Goal: Communication & Community: Answer question/provide support

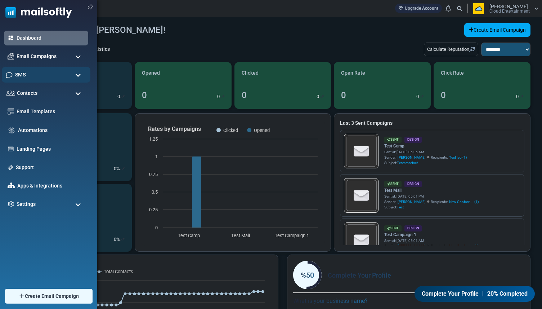
click at [25, 75] on span "SMS" at bounding box center [20, 75] width 10 height 8
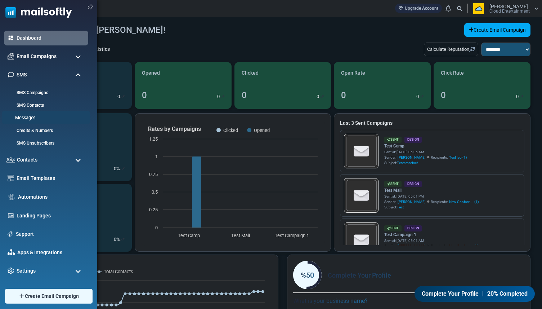
click at [25, 118] on link "Messages" at bounding box center [45, 117] width 86 height 7
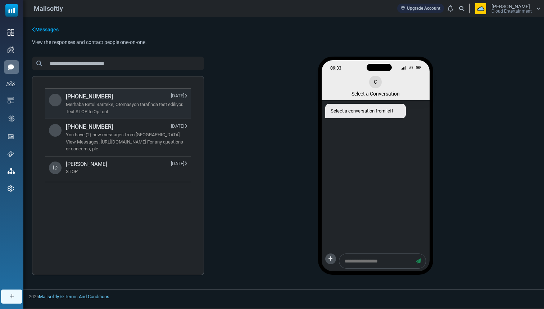
click at [124, 112] on span "Merhaba Betul Sariteke, Otomasyon tarafinda test ediliyor. Text STOP to Opt out" at bounding box center [126, 108] width 121 height 14
click at [121, 129] on span "+12154860503 08/26/2025" at bounding box center [126, 126] width 121 height 9
click at [126, 106] on span "Merhaba Betul Sariteke, Otomasyon tarafinda test ediliyor. Text STOP to Opt out" at bounding box center [126, 108] width 121 height 14
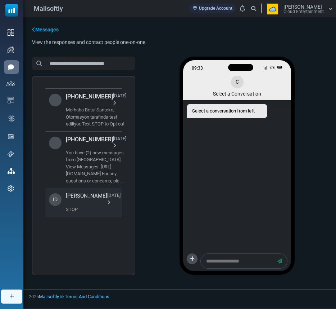
click at [107, 192] on span "[DATE]" at bounding box center [113, 199] width 13 height 14
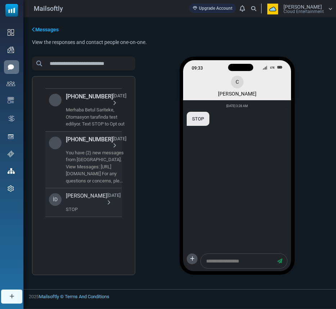
click at [120, 161] on span "You have (2) new messages from [GEOGRAPHIC_DATA]. View Messages: [URL][DOMAIN_N…" at bounding box center [96, 166] width 60 height 35
click at [101, 163] on span "You have (2) new messages from [GEOGRAPHIC_DATA]. View Messages: [URL][DOMAIN_N…" at bounding box center [96, 166] width 60 height 35
click at [122, 159] on span "You have (2) new messages from [GEOGRAPHIC_DATA]. View Messages: [URL][DOMAIN_N…" at bounding box center [96, 166] width 60 height 35
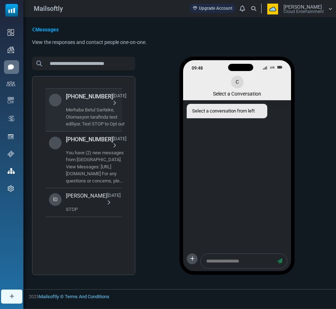
click at [118, 117] on span "Merhaba Betul Sariteke, Otomasyon tarafinda test ediliyor. Text STOP to Opt out" at bounding box center [96, 116] width 60 height 21
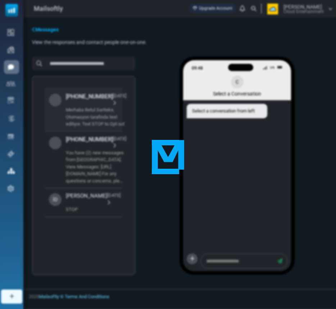
scroll to position [912, 0]
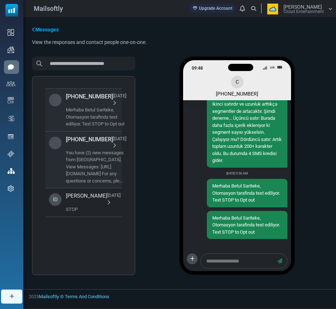
click at [117, 153] on span "You have (2) new messages from [GEOGRAPHIC_DATA]. View Messages: [URL][DOMAIN_N…" at bounding box center [96, 166] width 60 height 35
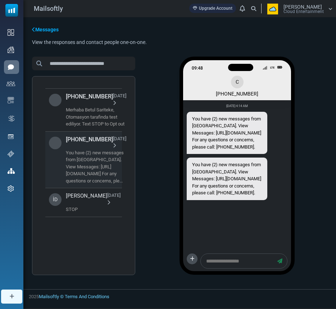
scroll to position [0, 0]
click at [116, 120] on span "Merhaba Betul Sariteke, Otomasyon tarafinda test ediliyor. Text STOP to Opt out" at bounding box center [96, 116] width 60 height 21
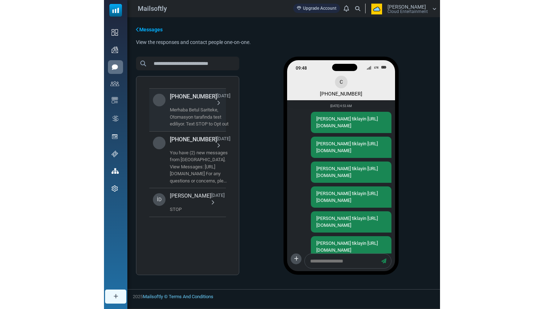
scroll to position [912, 0]
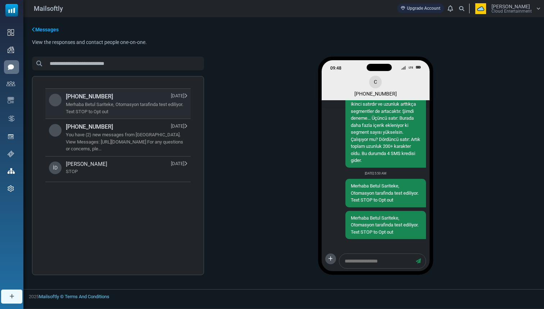
click at [174, 110] on span "Merhaba Betul Sariteke, Otomasyon tarafinda test ediliyor. Text STOP to Opt out" at bounding box center [126, 108] width 121 height 14
click at [167, 134] on span "You have (2) new messages from [GEOGRAPHIC_DATA]. View Messages: [URL][DOMAIN_N…" at bounding box center [126, 141] width 121 height 21
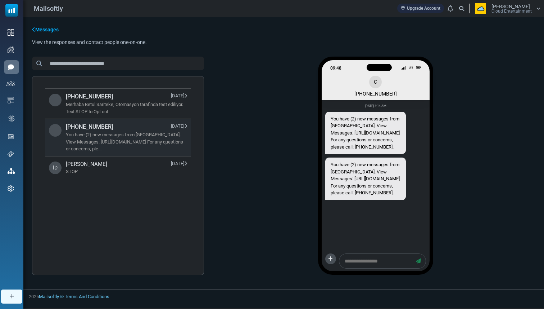
scroll to position [0, 0]
click at [171, 108] on span "Merhaba Betul Sariteke, Otomasyon tarafinda test ediliyor. Text STOP to Opt out" at bounding box center [126, 108] width 121 height 14
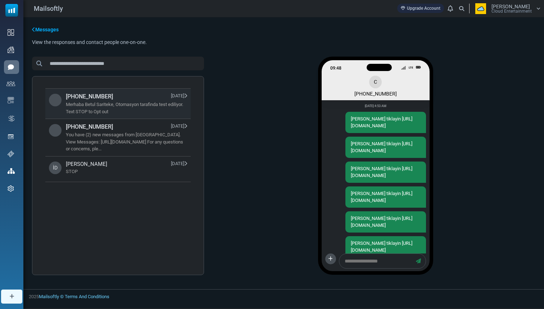
scroll to position [912, 0]
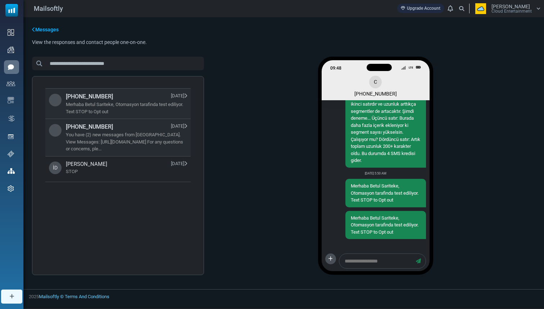
click at [170, 133] on span "You have (2) new messages from Patina. View Messages: https://care.dev.patinahc…" at bounding box center [126, 141] width 121 height 21
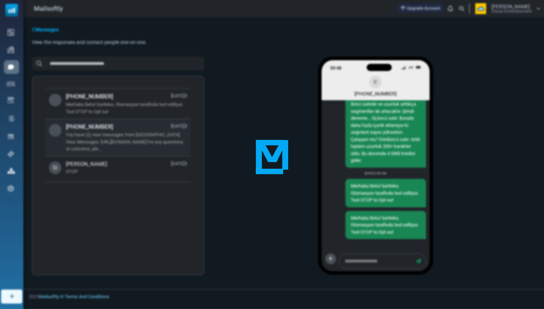
scroll to position [0, 0]
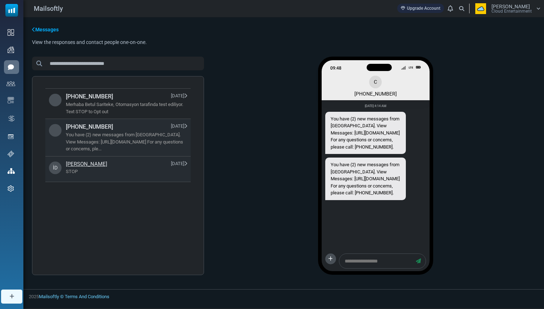
click at [171, 164] on span "07/31/2025" at bounding box center [179, 164] width 16 height 8
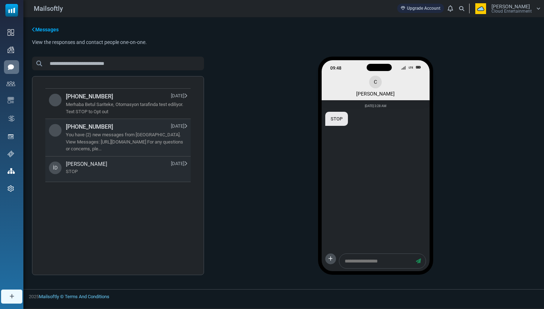
click at [170, 141] on span "You have (2) new messages from Patina. View Messages: https://care.dev.patinahc…" at bounding box center [126, 141] width 121 height 21
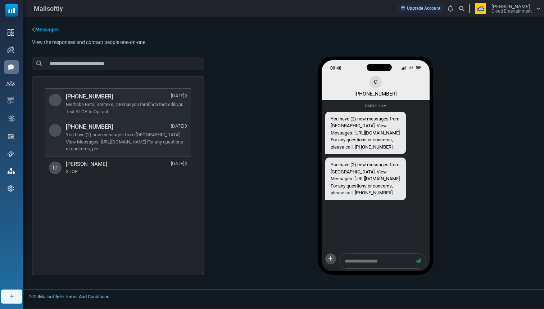
click at [174, 108] on span "Merhaba Betul Sariteke, Otomasyon tarafinda test ediliyor. Text STOP to Opt out" at bounding box center [126, 108] width 121 height 14
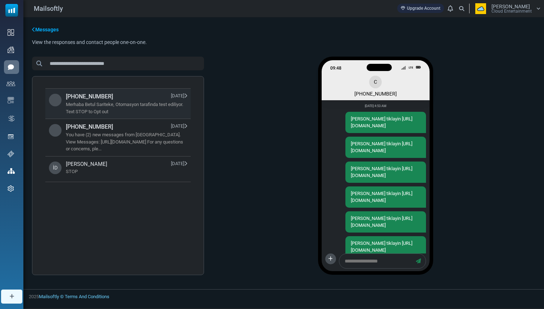
scroll to position [912, 0]
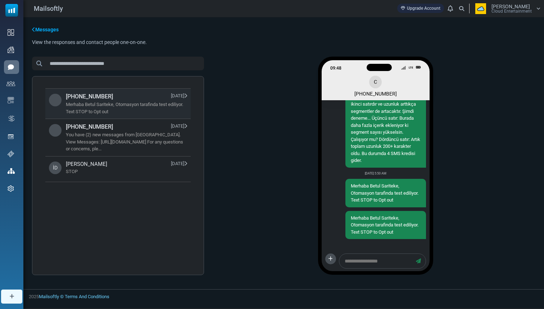
click at [336, 5] on span "İsmail Dönmez" at bounding box center [511, 6] width 39 height 5
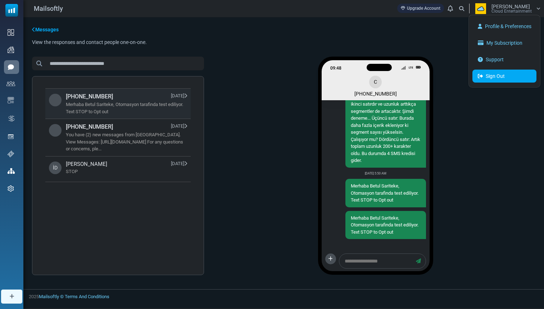
click at [336, 73] on link "Sign Out" at bounding box center [505, 75] width 64 height 13
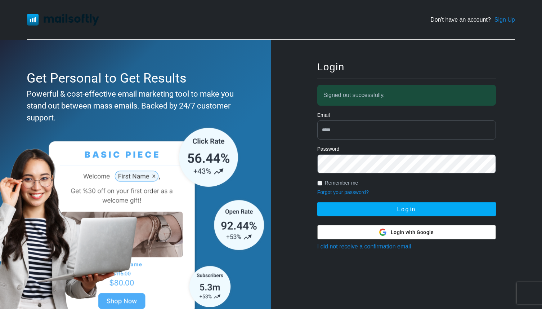
click at [381, 129] on input "email" at bounding box center [406, 129] width 179 height 19
type input "**********"
click at [317, 202] on button "Login" at bounding box center [406, 209] width 179 height 14
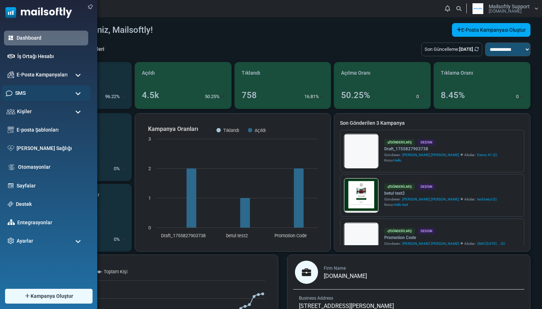
click at [29, 93] on div "SMS" at bounding box center [46, 92] width 89 height 15
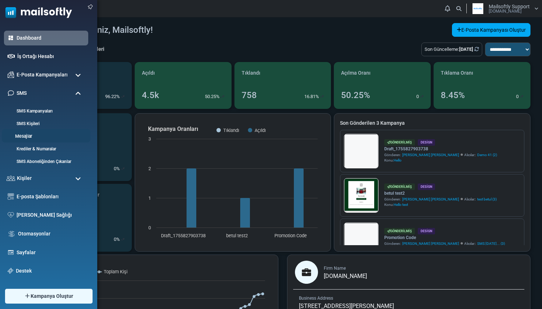
click at [34, 138] on link "Mesajlar" at bounding box center [45, 136] width 86 height 7
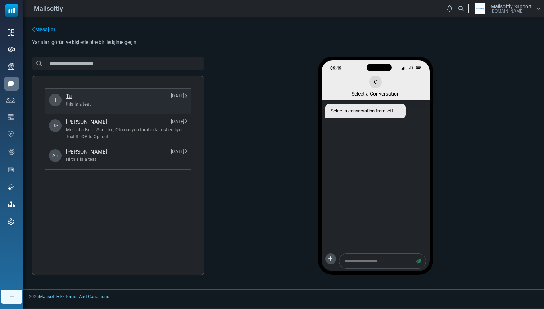
click at [117, 106] on span "this is a test" at bounding box center [126, 103] width 121 height 7
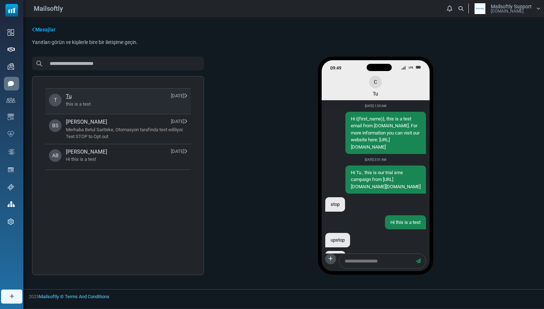
scroll to position [144, 0]
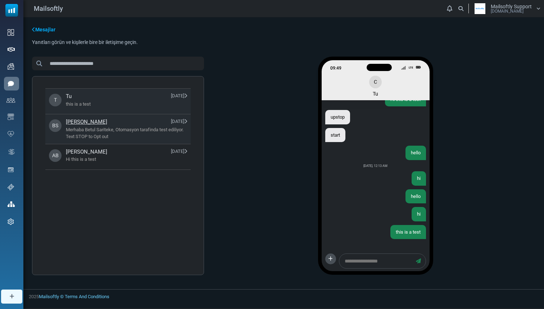
click at [126, 122] on span "Betul Sariteke 08/29/2025" at bounding box center [126, 122] width 121 height 8
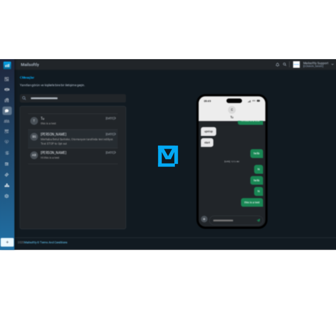
scroll to position [976, 0]
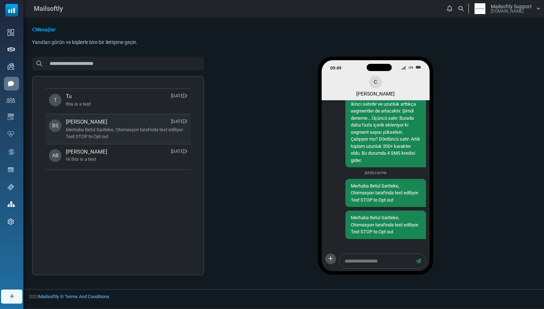
click at [370, 258] on textarea at bounding box center [377, 260] width 71 height 9
type textarea "**********"
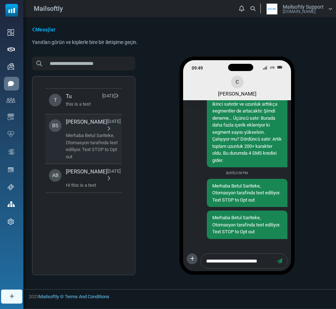
click at [278, 262] on icon "button" at bounding box center [280, 260] width 5 height 5
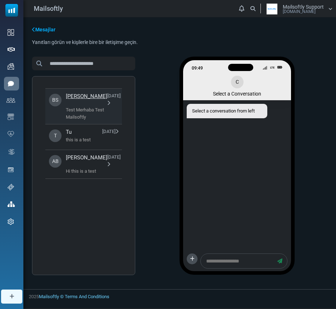
click at [111, 118] on span "Test Merhaba Test Mailsoftly" at bounding box center [93, 113] width 55 height 14
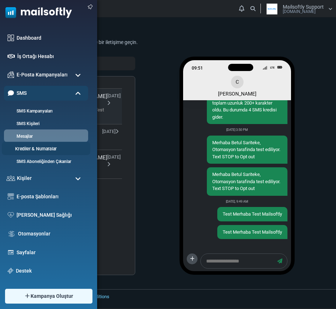
click at [24, 148] on link "Krediler & Numaralar" at bounding box center [45, 148] width 86 height 7
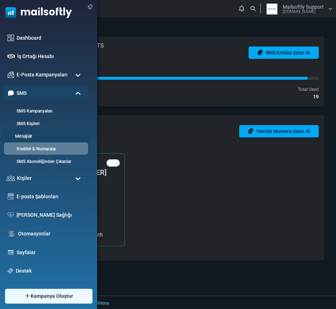
click at [24, 133] on link "Mesajlar" at bounding box center [45, 136] width 86 height 7
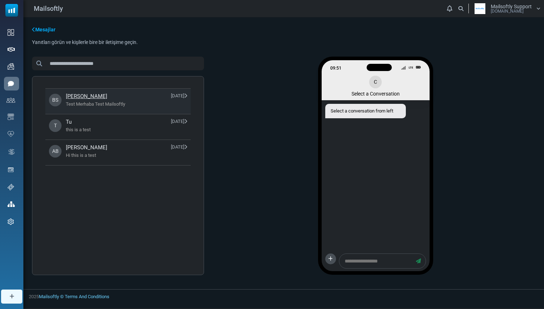
click at [127, 109] on li "BS Betul Sariteke [DATE] Test Merhaba Test Mailsoftly" at bounding box center [117, 101] width 145 height 25
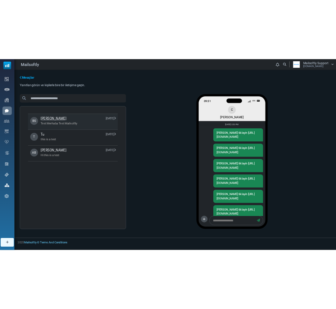
scroll to position [1019, 0]
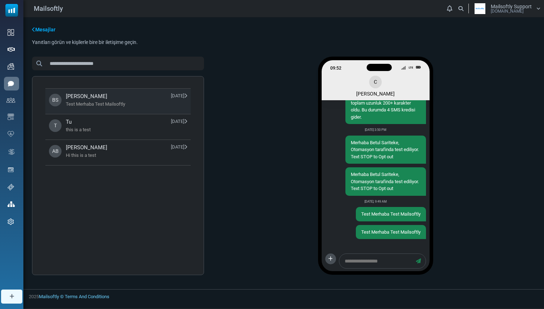
click at [215, 46] on div "Mesajlar Yanıtları görün ve kişilerle bire bir iletişime geçin. Tümünü Seç Kişi…" at bounding box center [283, 152] width 521 height 271
click at [336, 264] on textarea at bounding box center [377, 260] width 71 height 9
type textarea "****"
click at [336, 260] on icon "button" at bounding box center [418, 260] width 5 height 5
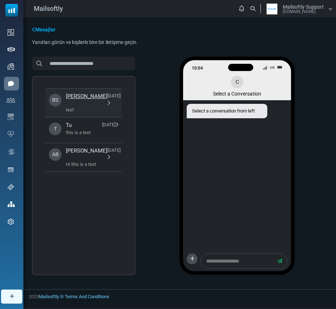
click at [111, 111] on span "test" at bounding box center [93, 109] width 55 height 7
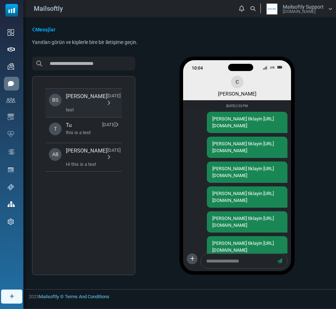
scroll to position [1037, 0]
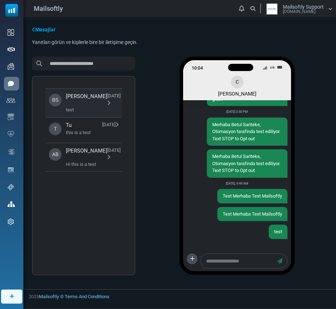
click at [223, 257] on textarea at bounding box center [238, 260] width 71 height 9
type textarea "****"
click at [278, 260] on icon "button" at bounding box center [280, 260] width 5 height 5
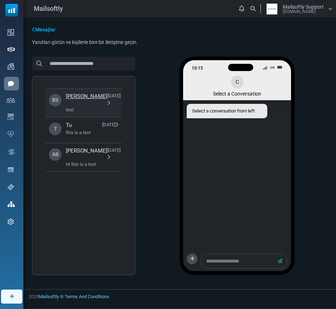
click at [97, 111] on span "test" at bounding box center [93, 109] width 55 height 7
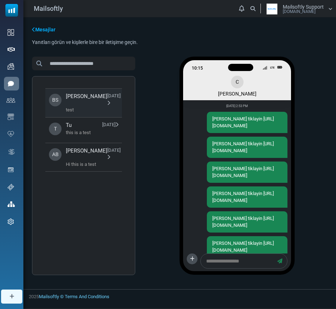
scroll to position [1055, 0]
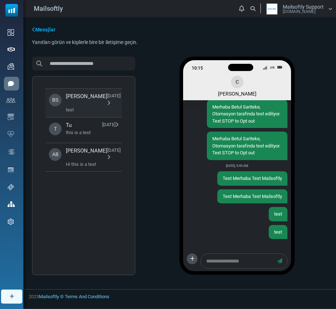
click at [257, 262] on textarea at bounding box center [238, 260] width 71 height 9
type textarea "******"
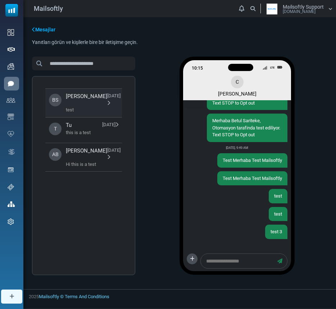
scroll to position [1073, 0]
click at [247, 262] on textarea at bounding box center [238, 260] width 71 height 9
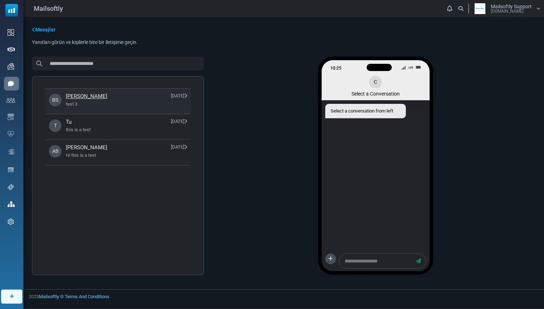
click at [167, 108] on li "BS Betul Sariteke [DATE] test 3" at bounding box center [117, 101] width 145 height 25
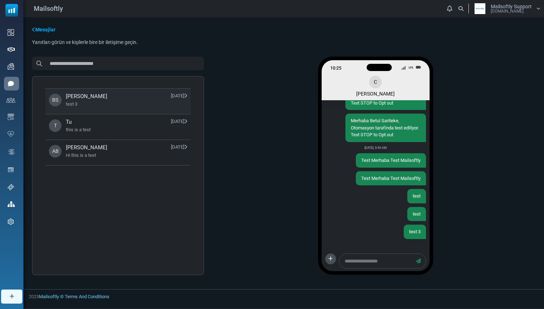
click at [336, 257] on textarea at bounding box center [377, 260] width 71 height 9
type textarea "**********"
click at [336, 261] on icon "button" at bounding box center [418, 260] width 5 height 5
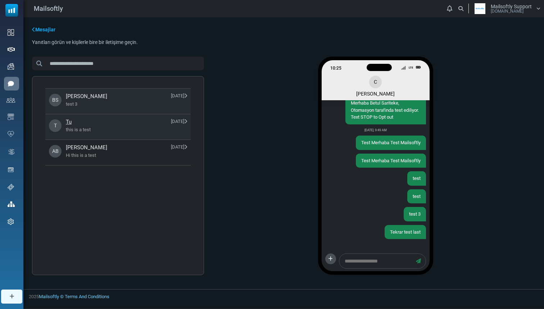
click at [161, 128] on span "this is a test" at bounding box center [126, 129] width 121 height 7
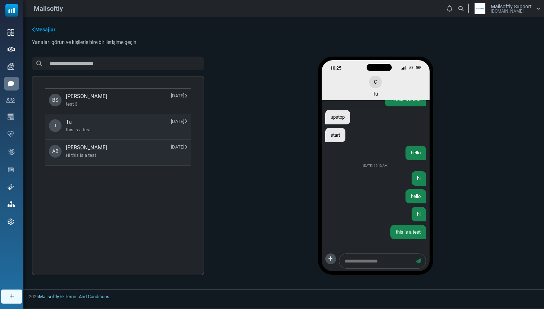
click at [145, 145] on span "Alkan Balkaya 08/29/2025" at bounding box center [126, 147] width 121 height 8
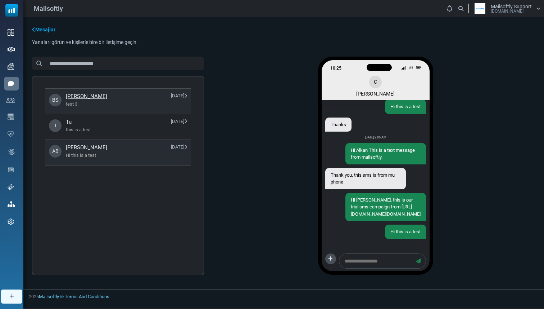
click at [138, 101] on span "test 3" at bounding box center [126, 103] width 121 height 7
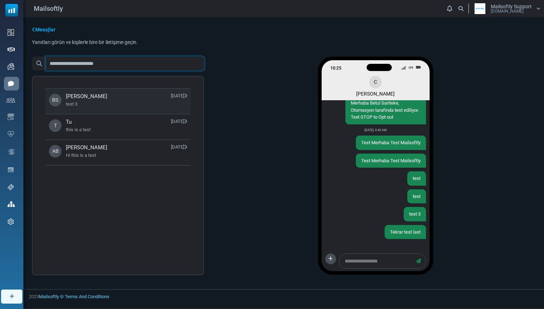
click at [129, 64] on input "text" at bounding box center [125, 64] width 158 height 14
type input "**"
click button "Kişi Listesine Ekle ( 0 )" at bounding box center [0, 0] width 0 height 0
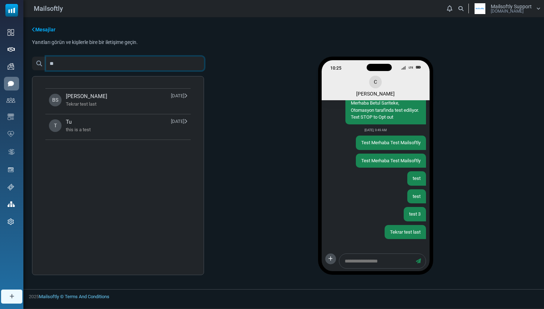
click at [124, 64] on input "**" at bounding box center [125, 64] width 158 height 14
click button "Kişi Listesine Ekle ( 0 )" at bounding box center [0, 0] width 0 height 0
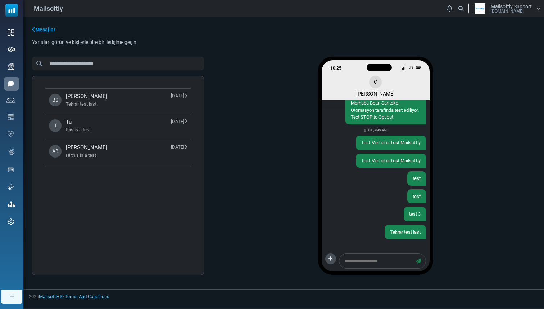
click at [153, 51] on div "Mesajlar Yanıtları görün ve kişilerle bire bir iletişime geçin. Tümünü Seç Kişi…" at bounding box center [283, 152] width 521 height 271
click at [146, 62] on input "text" at bounding box center [125, 64] width 158 height 14
click at [173, 49] on div "Mesajlar Yanıtları görün ve kişilerle bire bir iletişime geçin. Tümünü Seç Kişi…" at bounding box center [283, 152] width 521 height 271
